Goal: Task Accomplishment & Management: Use online tool/utility

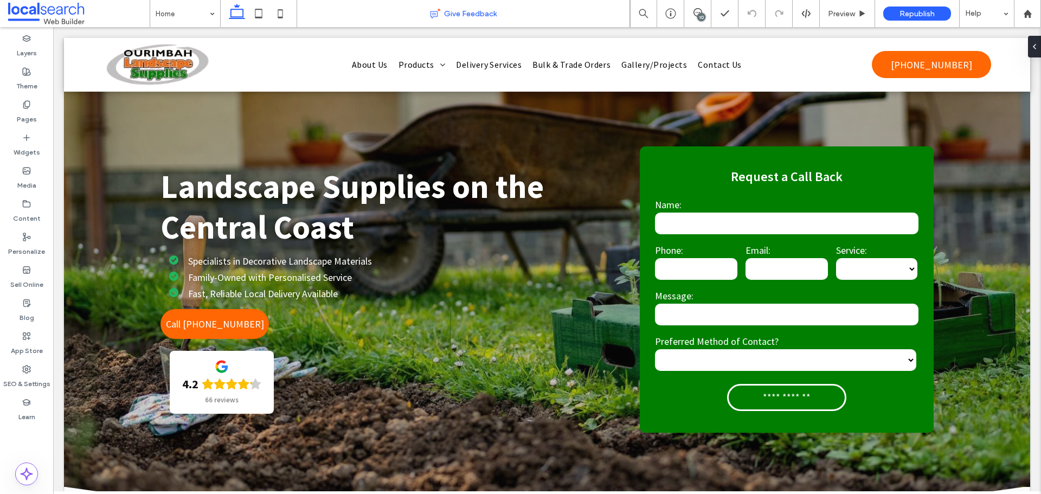
drag, startPoint x: 698, startPoint y: 13, endPoint x: 578, endPoint y: 1, distance: 119.9
click at [698, 13] on icon at bounding box center [697, 12] width 9 height 9
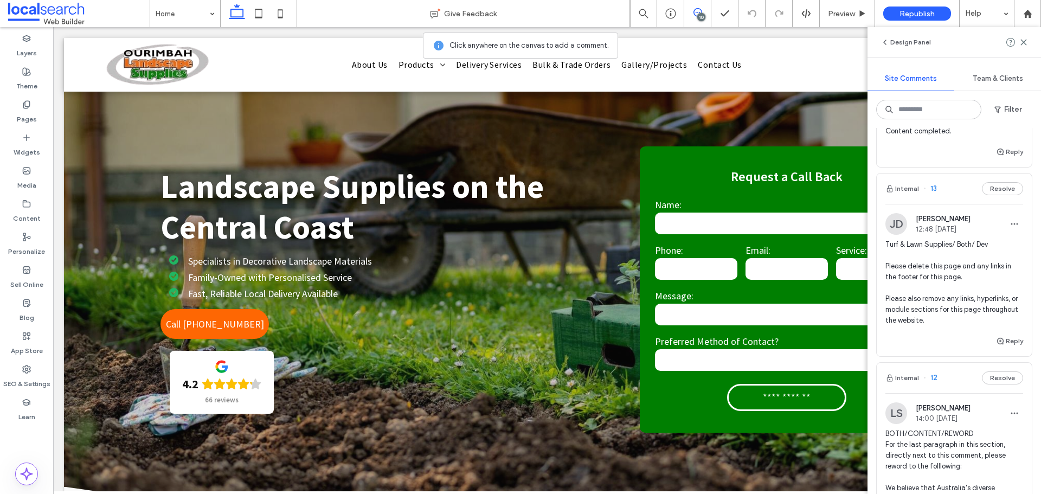
scroll to position [217, 0]
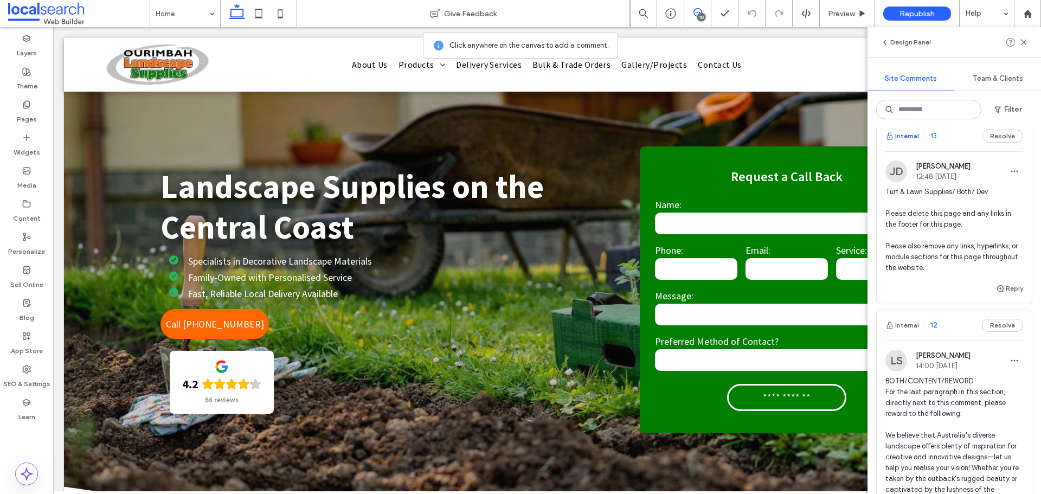
click at [912, 138] on button "Internal" at bounding box center [902, 136] width 34 height 13
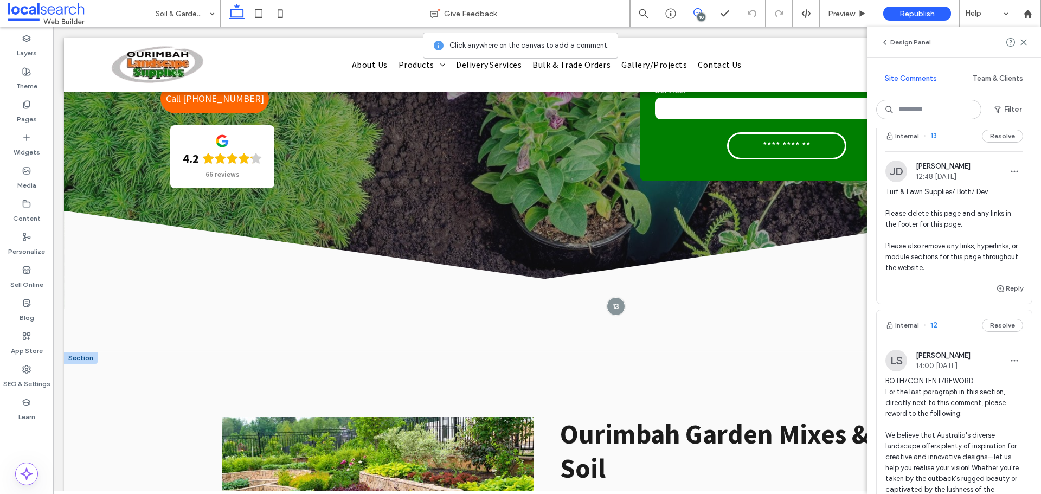
scroll to position [377, 0]
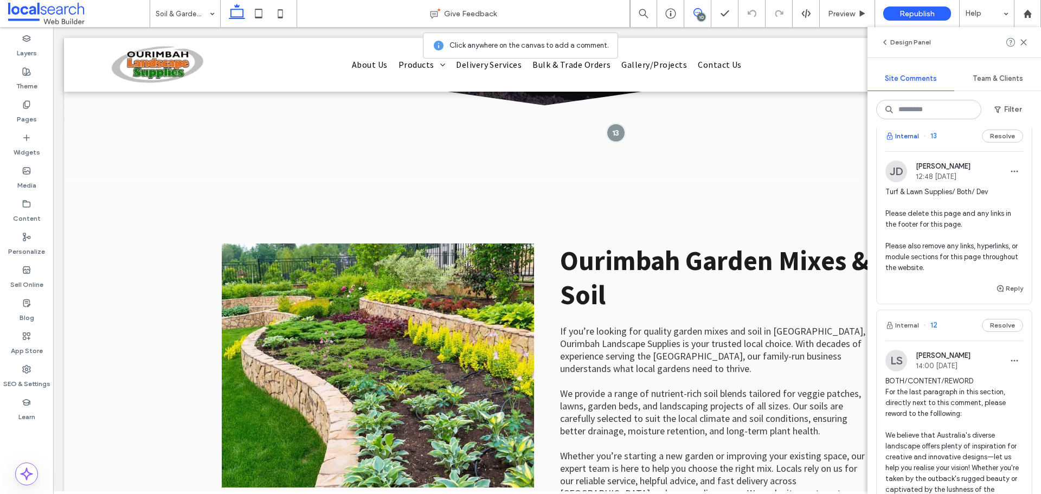
click at [911, 137] on button "Internal" at bounding box center [902, 136] width 34 height 13
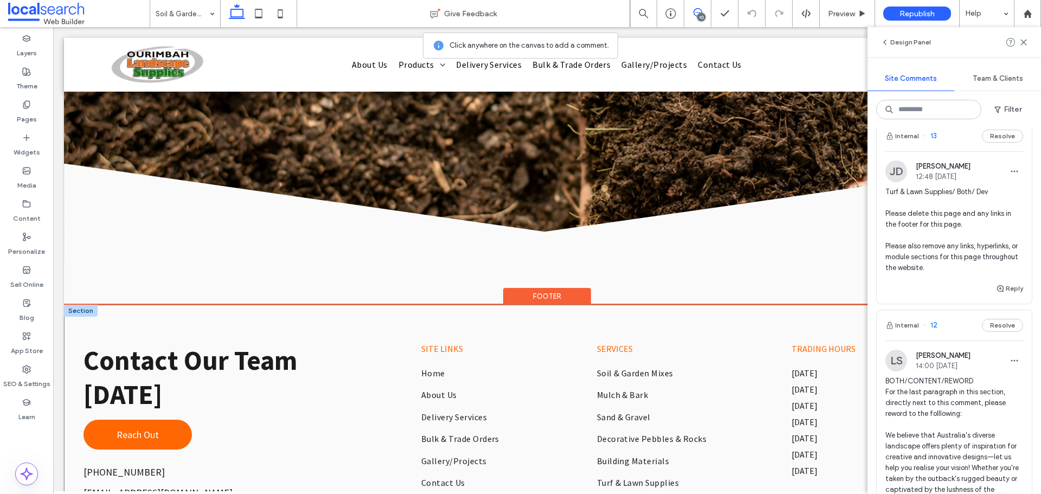
scroll to position [1655, 0]
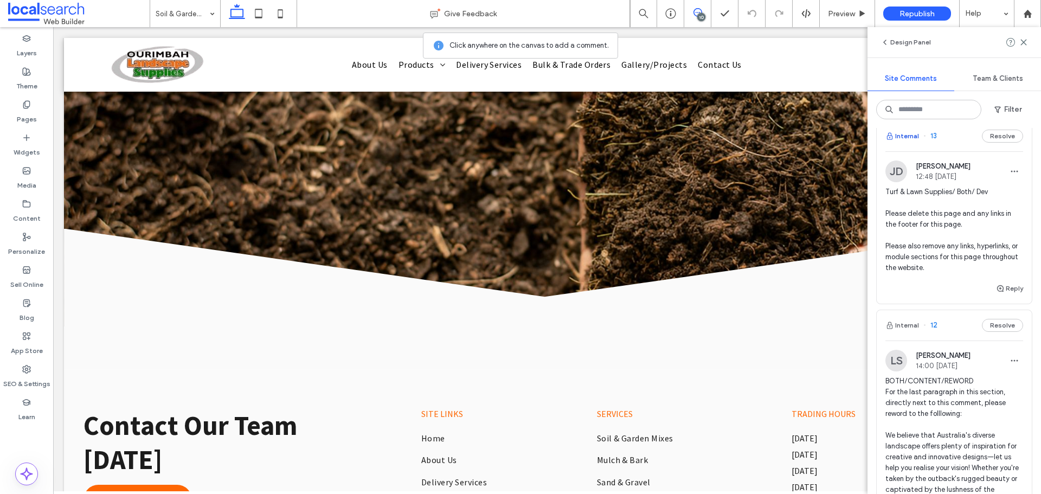
click at [906, 140] on button "Internal" at bounding box center [902, 136] width 34 height 13
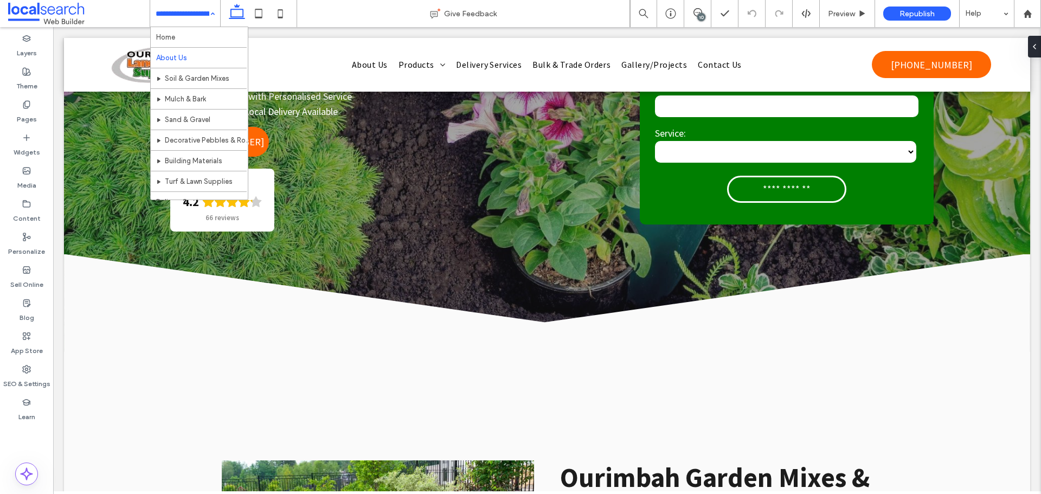
scroll to position [0, 0]
click at [215, 17] on div "Home About Us Soil & Garden Mixes Mulch & Bark Sand & Gravel Decorative Pebbles…" at bounding box center [185, 13] width 70 height 27
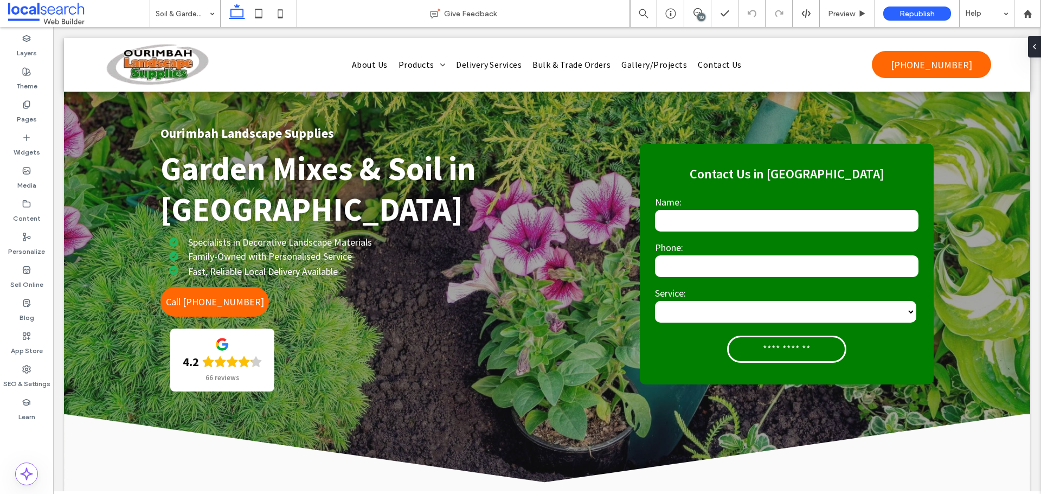
click at [704, 16] on div "10" at bounding box center [701, 17] width 8 height 8
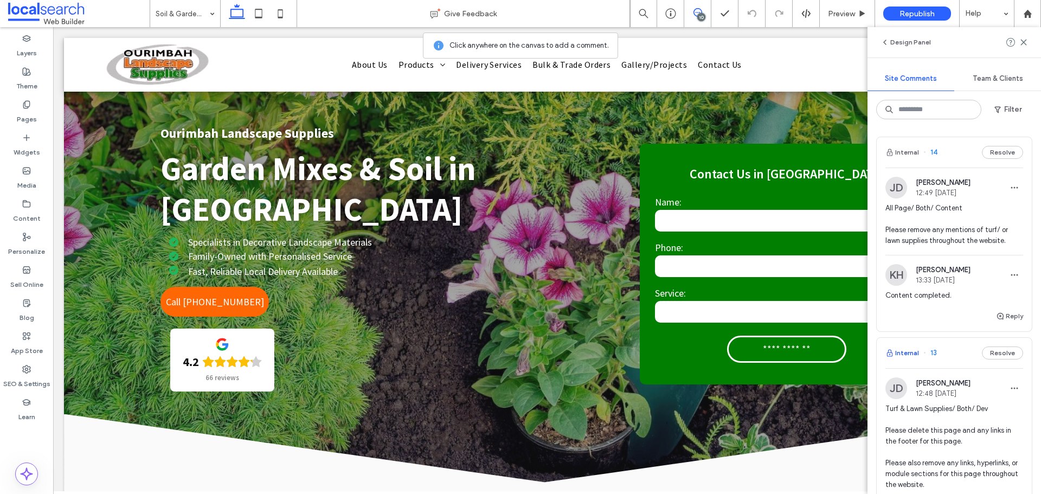
click at [907, 351] on button "Internal" at bounding box center [902, 352] width 34 height 13
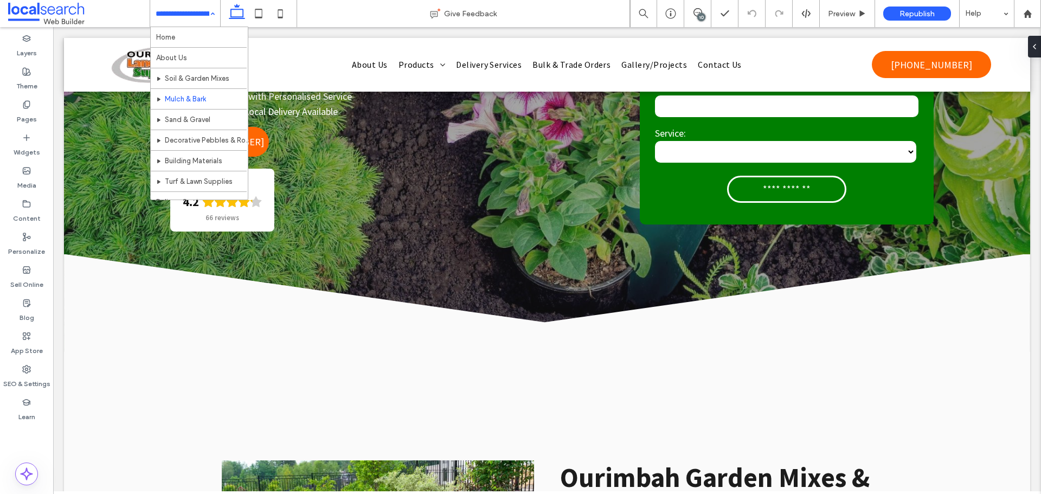
scroll to position [54, 0]
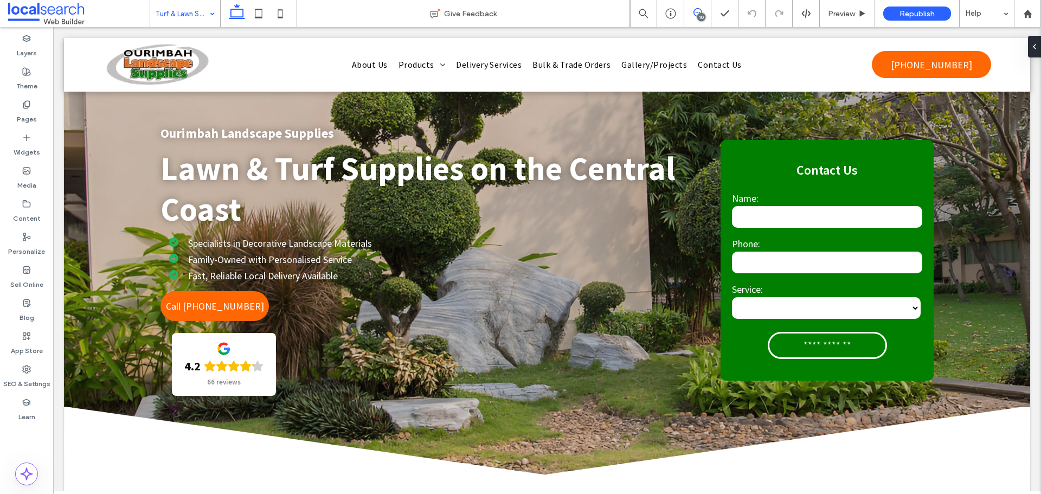
click at [693, 14] on use at bounding box center [697, 12] width 9 height 9
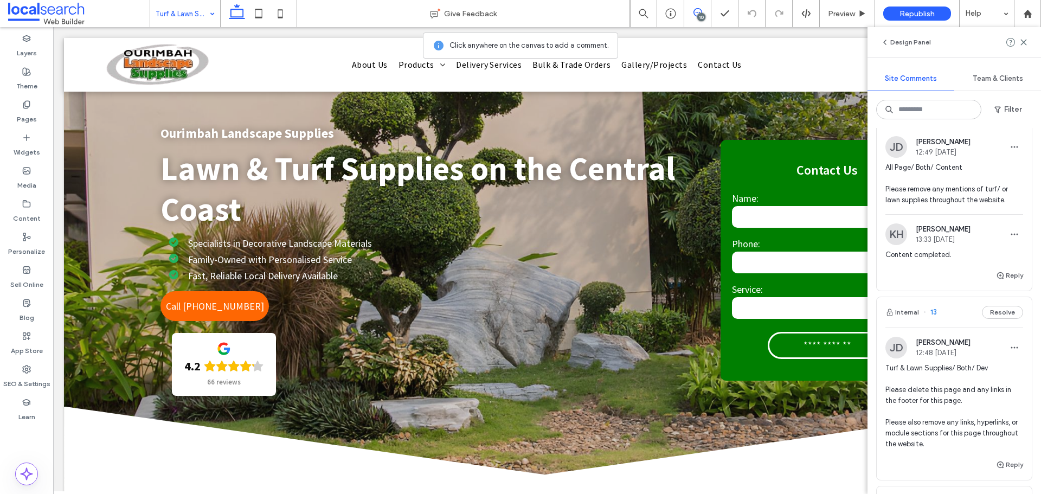
scroll to position [108, 0]
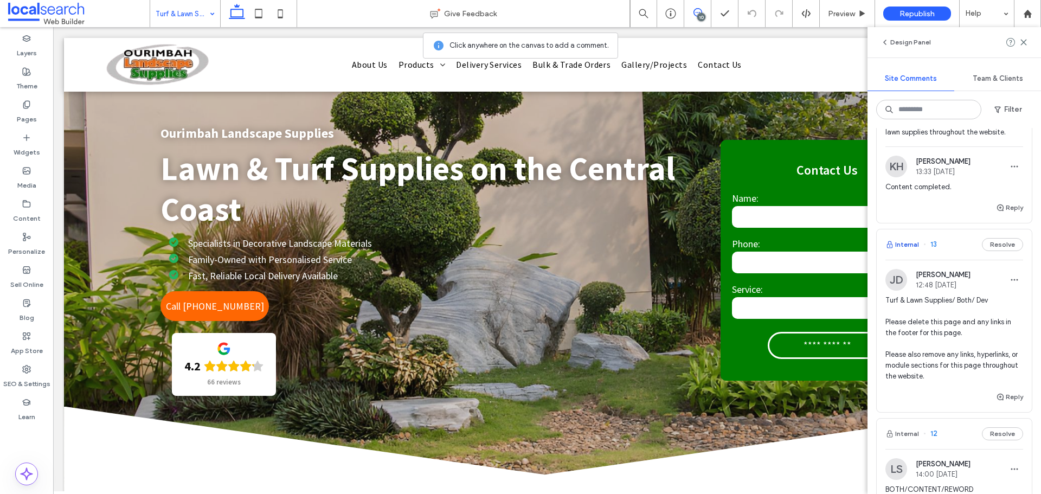
click at [903, 244] on button "Internal" at bounding box center [902, 244] width 34 height 13
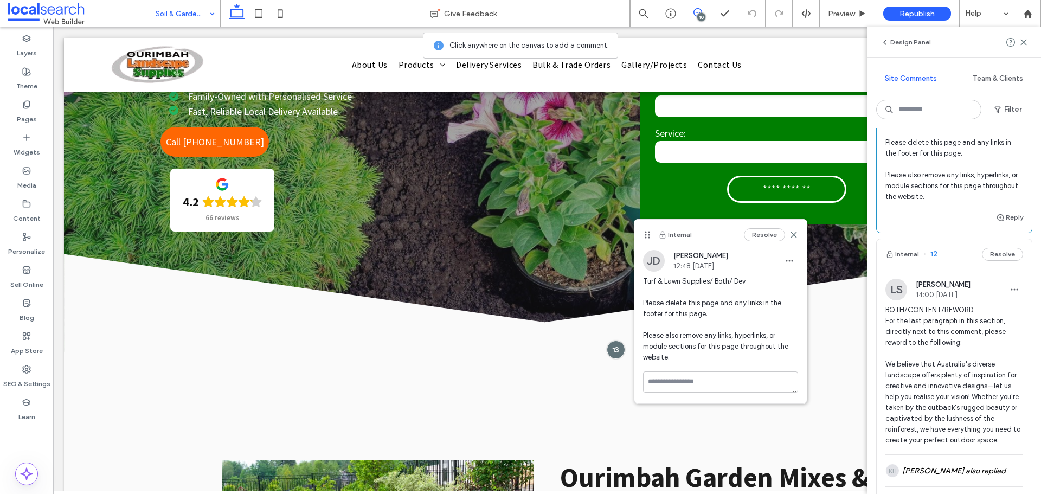
scroll to position [325, 0]
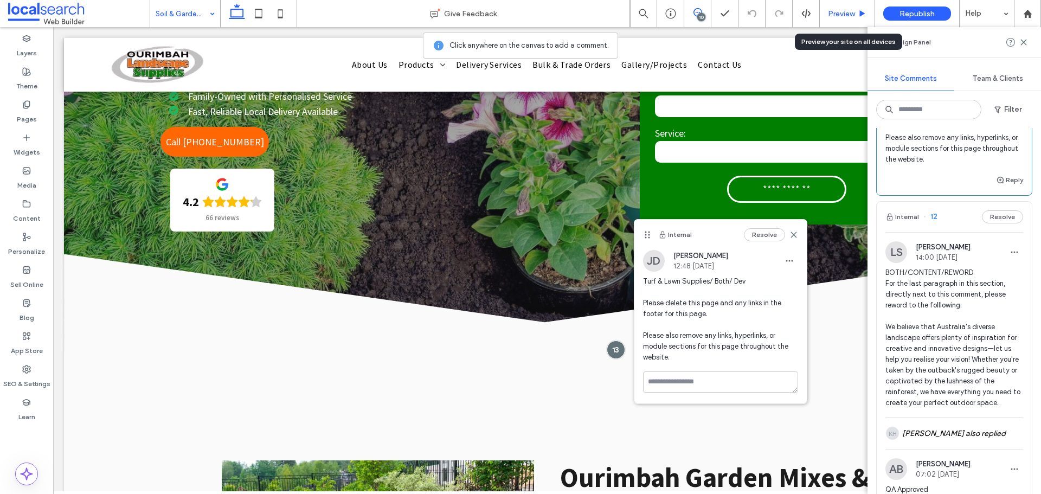
drag, startPoint x: 844, startPoint y: 15, endPoint x: 649, endPoint y: 31, distance: 196.4
click at [844, 15] on span "Preview" at bounding box center [841, 13] width 27 height 9
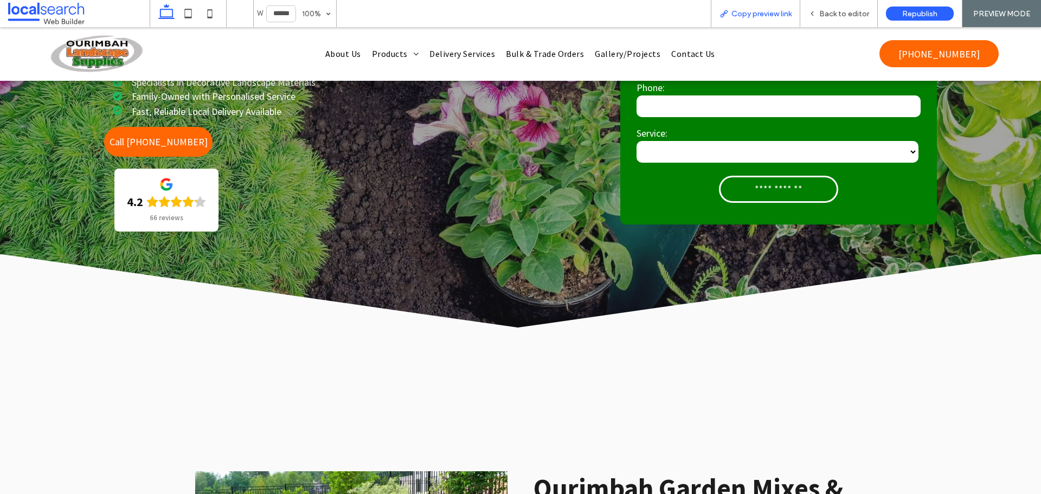
click at [744, 16] on span "Copy preview link" at bounding box center [761, 13] width 60 height 9
click at [826, 15] on span "Back to editor" at bounding box center [844, 13] width 50 height 9
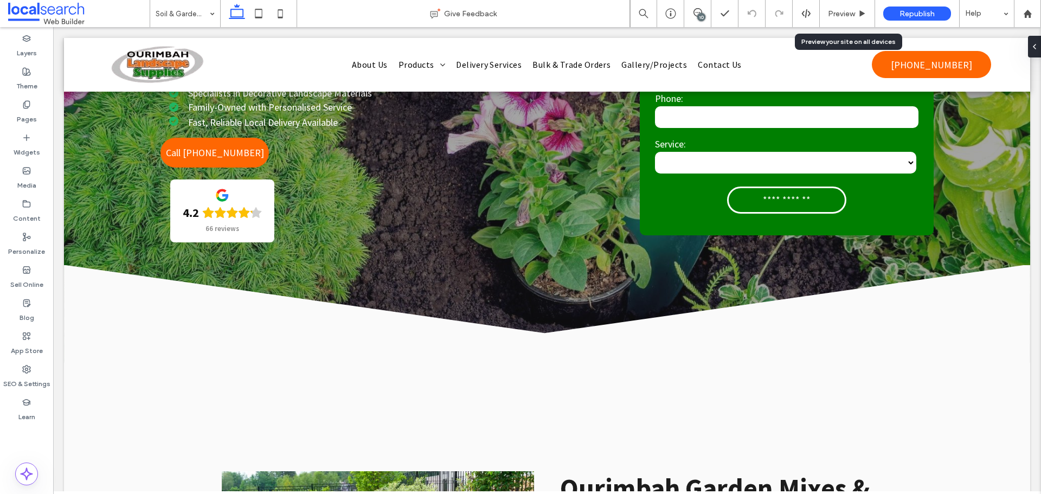
scroll to position [160, 0]
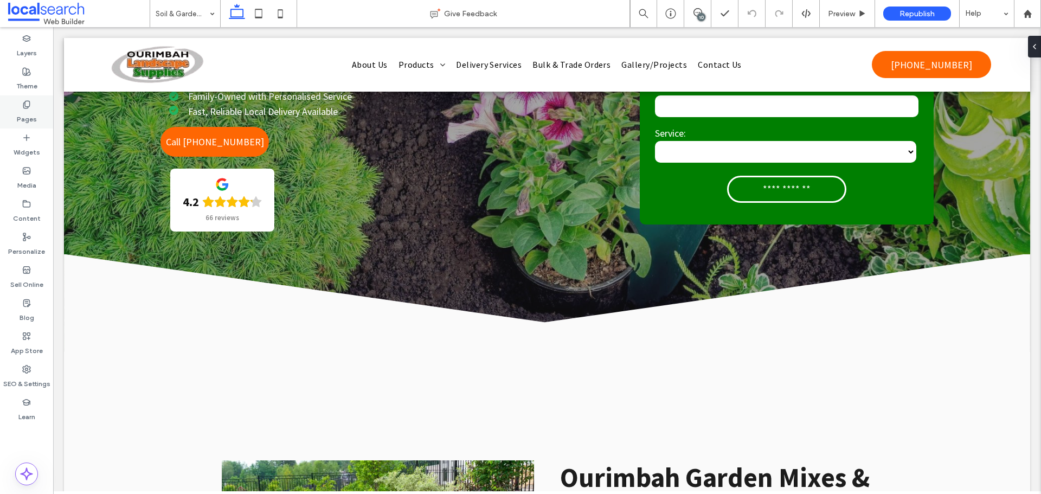
click at [29, 102] on use at bounding box center [26, 104] width 6 height 7
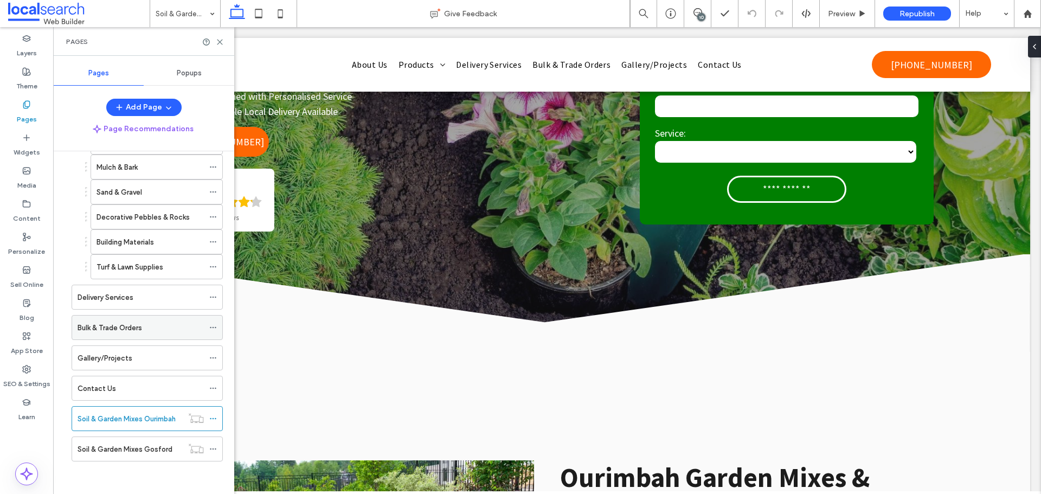
scroll to position [0, 0]
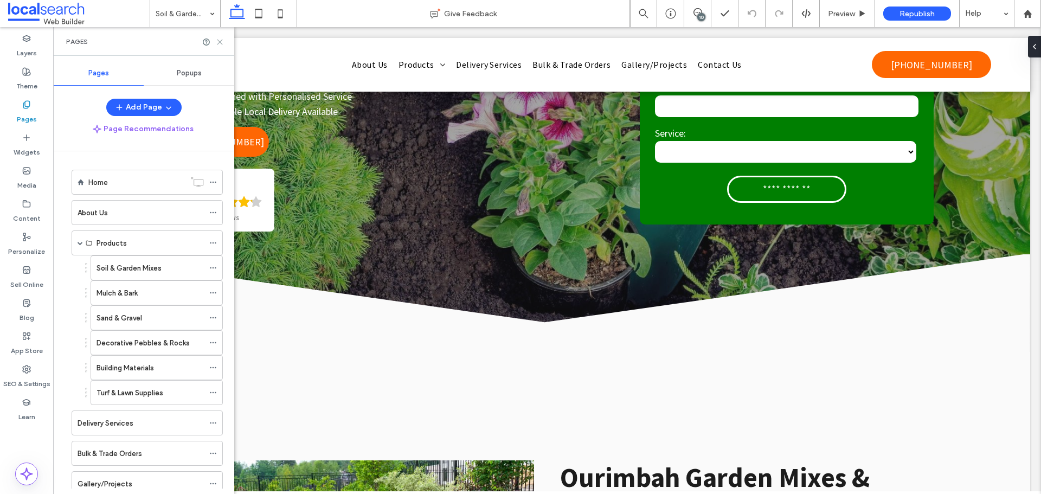
click at [223, 43] on icon at bounding box center [220, 42] width 8 height 8
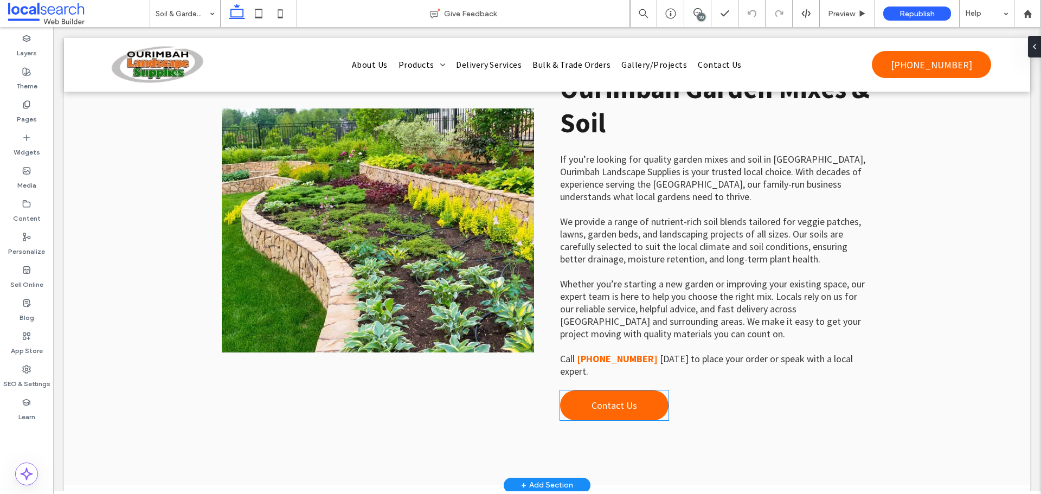
scroll to position [488, 0]
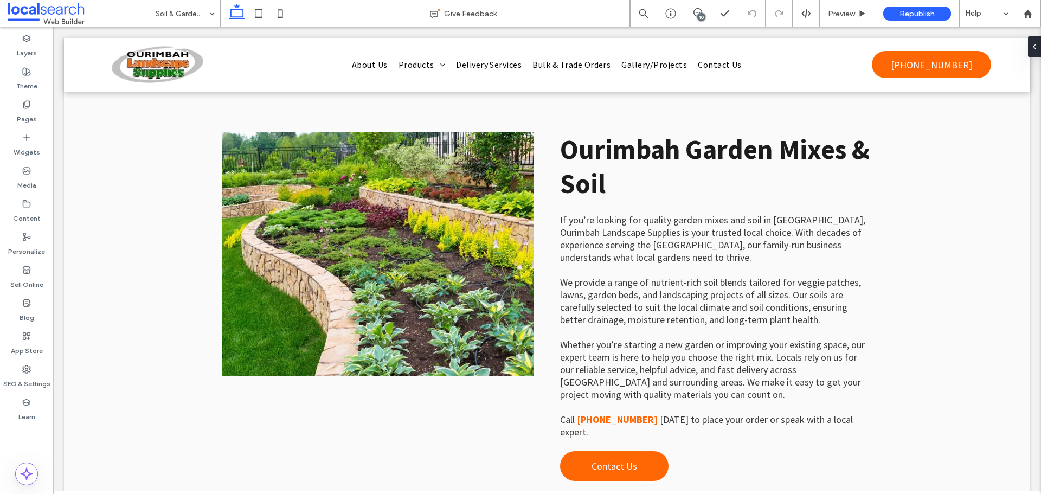
drag, startPoint x: 751, startPoint y: 100, endPoint x: 699, endPoint y: 16, distance: 98.4
click at [699, 16] on div "10" at bounding box center [701, 17] width 8 height 8
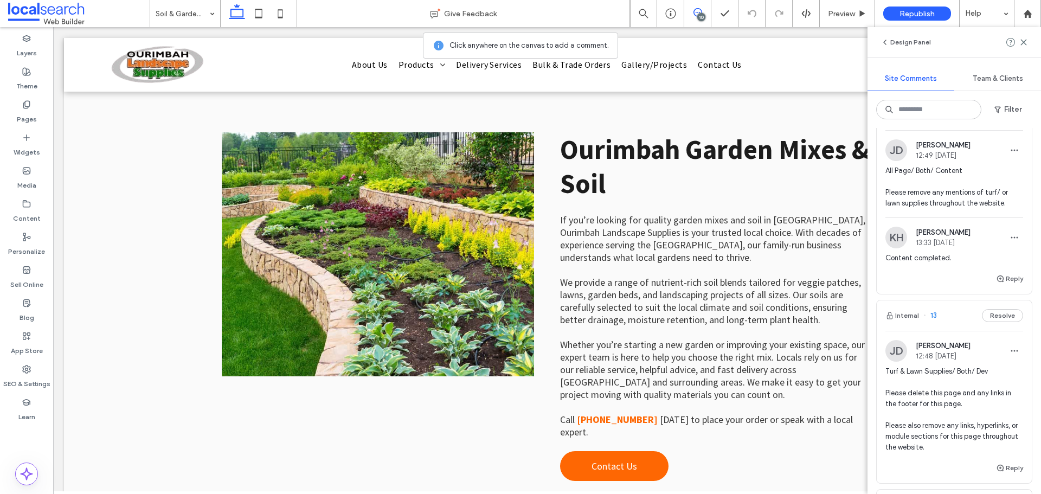
scroll to position [54, 0]
